Goal: Use online tool/utility: Use online tool/utility

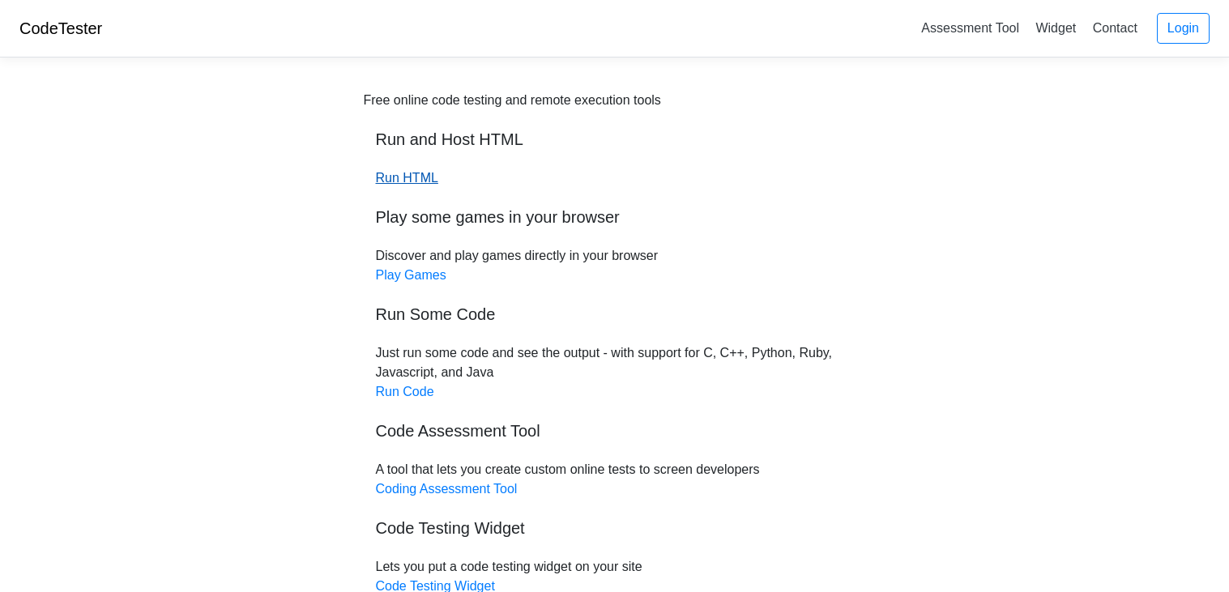
click at [396, 181] on link "Run HTML" at bounding box center [407, 178] width 62 height 14
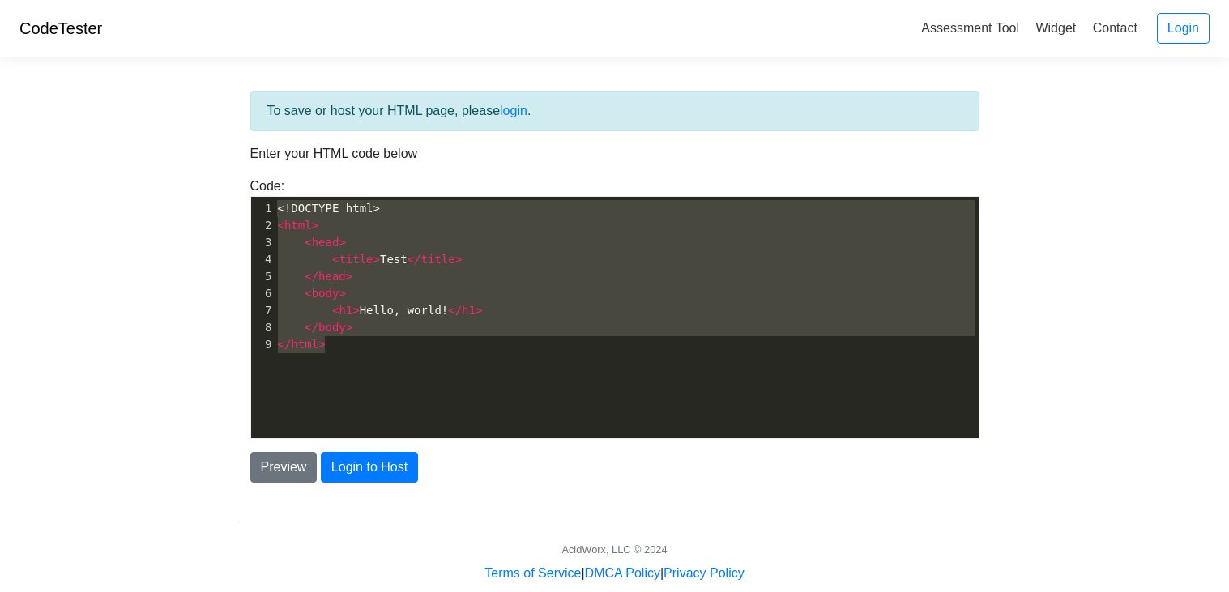
scroll to position [2, 0]
click at [169, 201] on body "CodeTester Assessment Tool Widget Contact Login To save or host your HTML page,…" at bounding box center [614, 291] width 1229 height 583
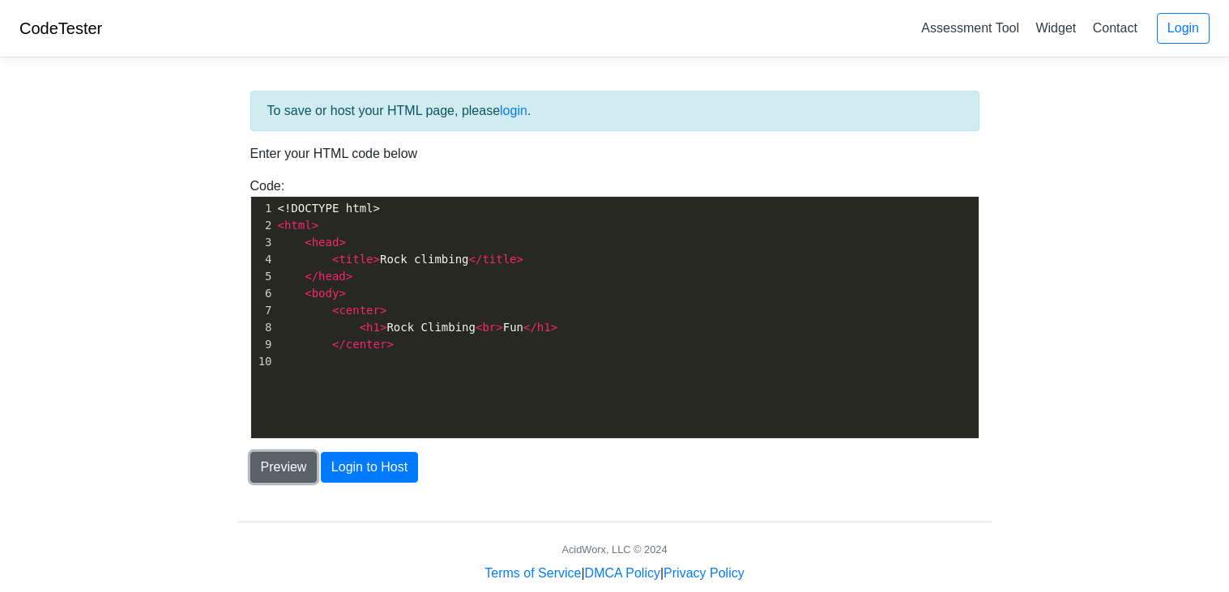
click at [281, 473] on button "Preview" at bounding box center [283, 467] width 67 height 31
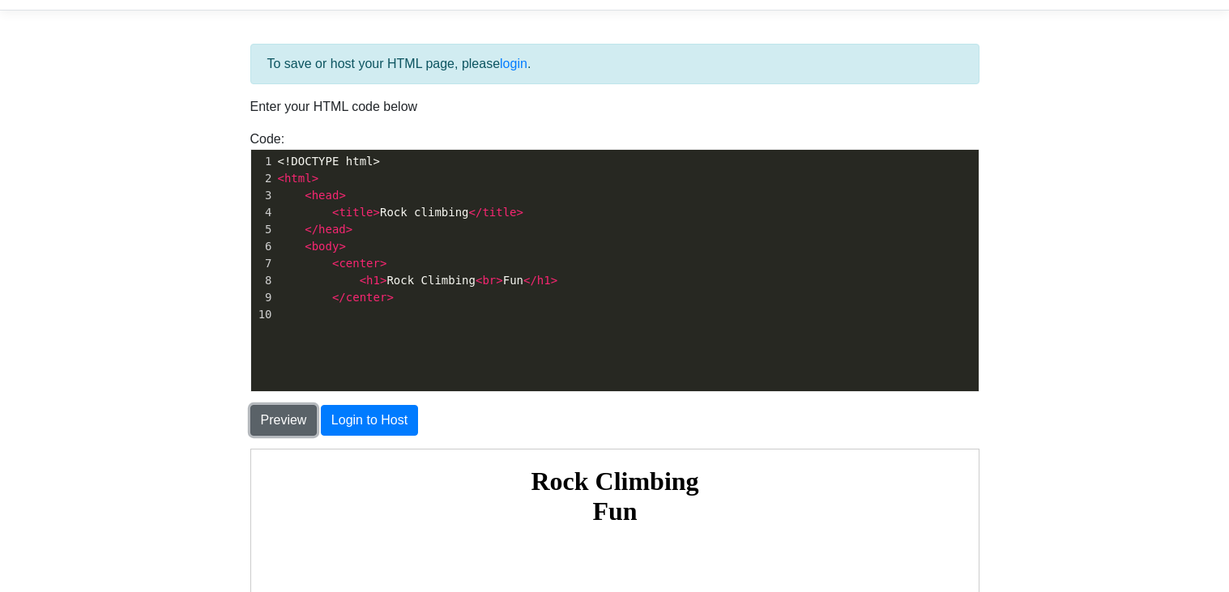
scroll to position [41, 0]
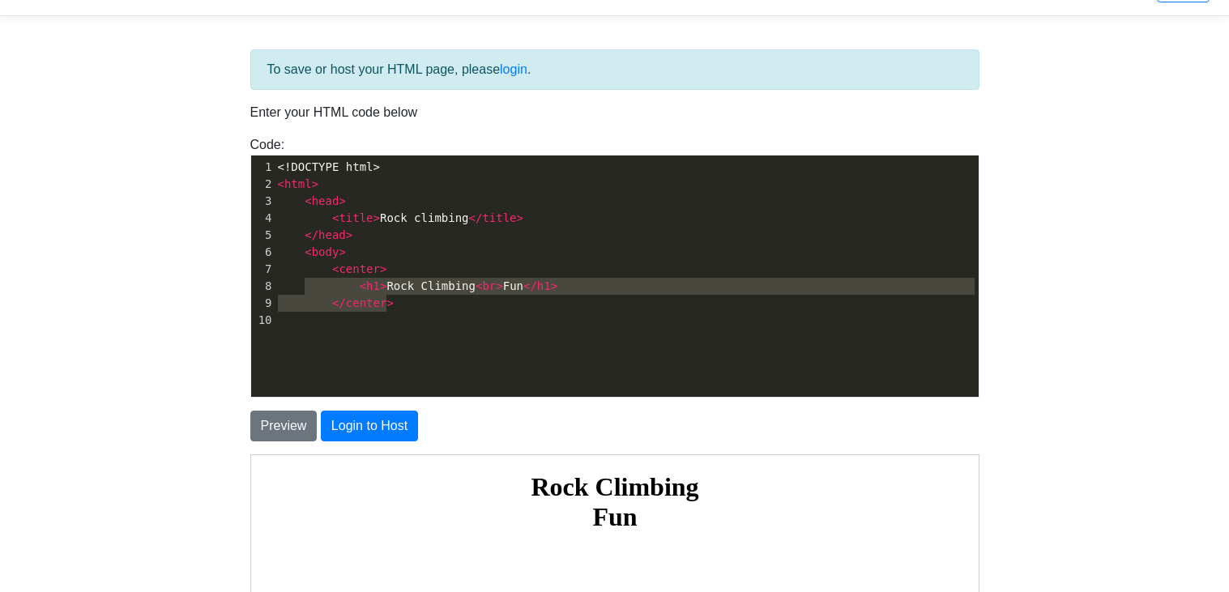
type textarea "<h1>Rock Climbing <br> Fun</h1> </center>"
drag, startPoint x: 307, startPoint y: 295, endPoint x: 403, endPoint y: 309, distance: 96.6
click at [403, 309] on pre "</ center >" at bounding box center [627, 303] width 704 height 17
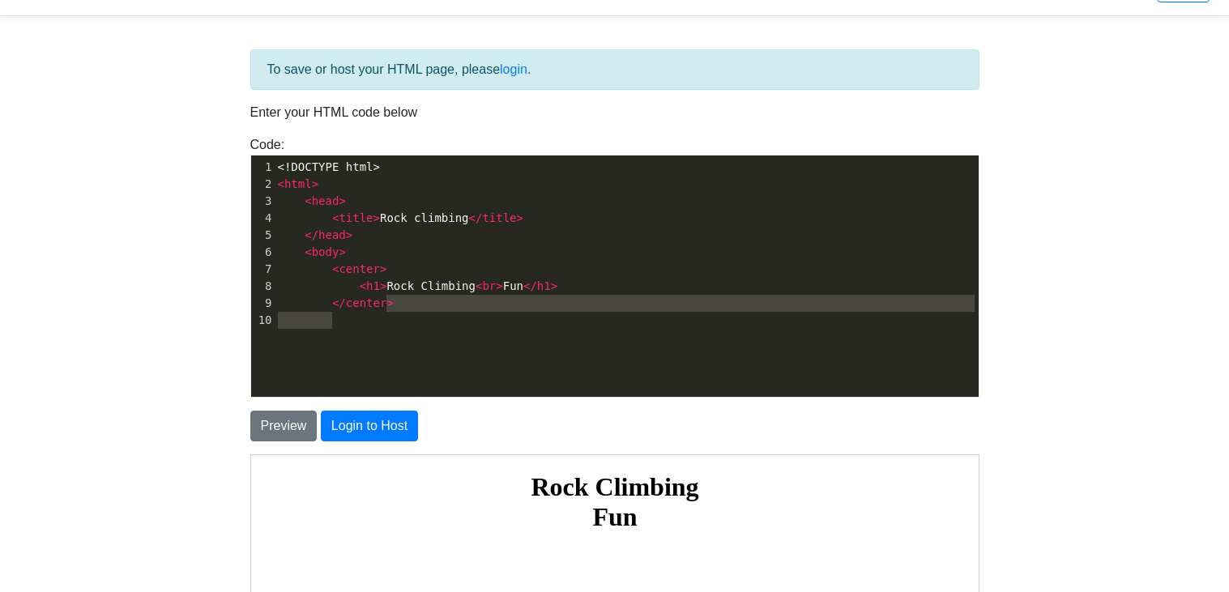
type textarea "</center>"
click at [247, 425] on div "Preview Login to Host" at bounding box center [615, 426] width 754 height 31
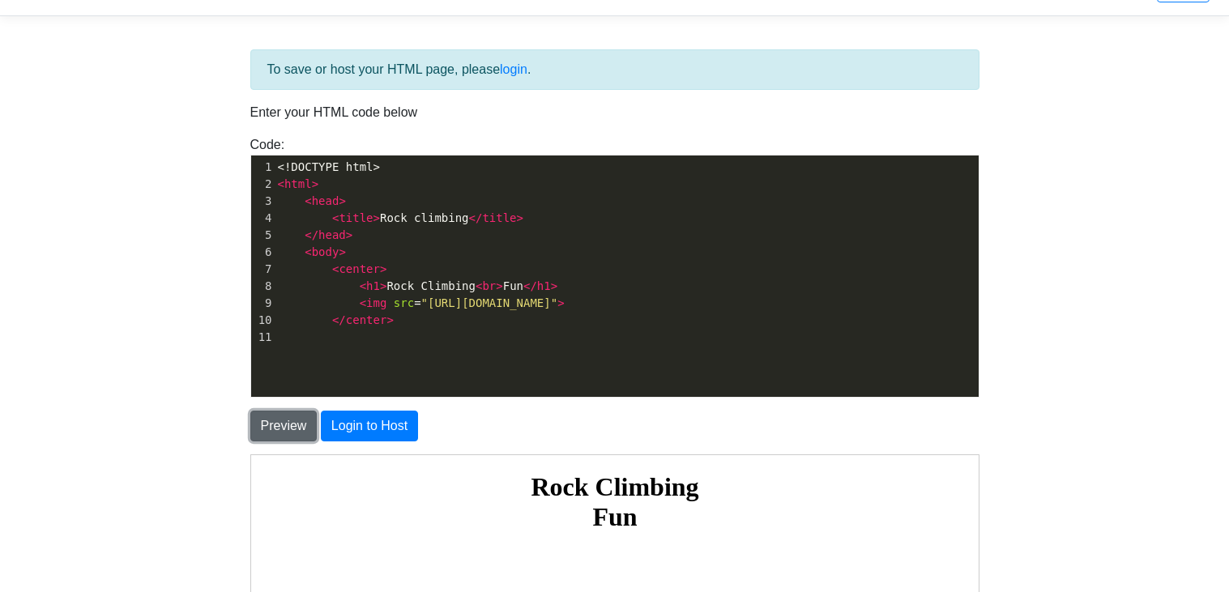
click at [258, 426] on button "Preview" at bounding box center [283, 426] width 67 height 31
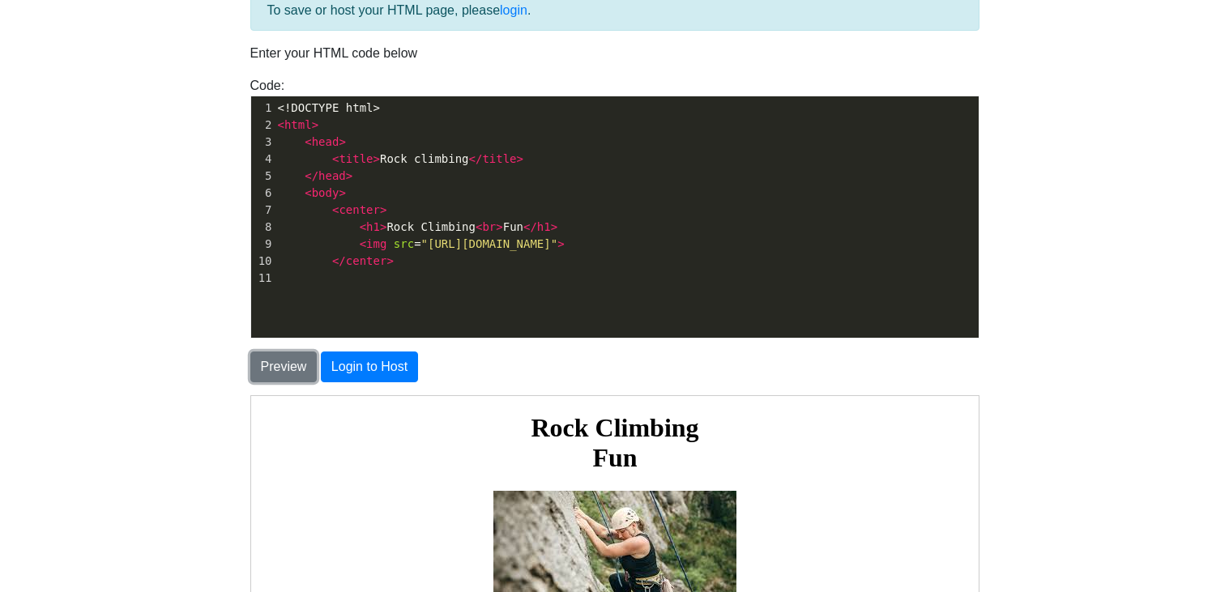
scroll to position [100, 0]
